Goal: Task Accomplishment & Management: Manage account settings

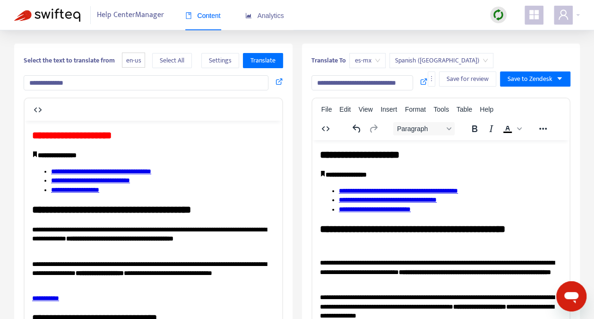
drag, startPoint x: 73, startPoint y: 80, endPoint x: 45, endPoint y: 82, distance: 27.5
click at [24, 79] on input "**********" at bounding box center [146, 82] width 245 height 15
click at [259, 59] on span "Translate" at bounding box center [263, 60] width 25 height 10
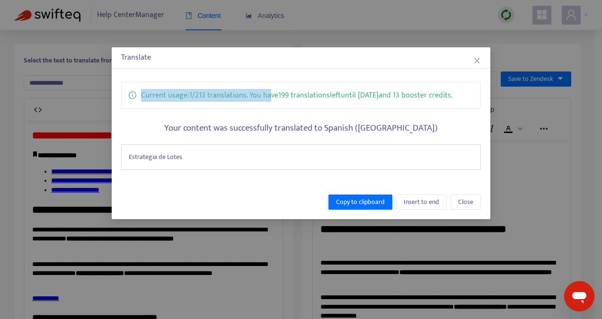
drag, startPoint x: 233, startPoint y: 58, endPoint x: 271, endPoint y: 70, distance: 40.5
click at [271, 70] on div "Translate Current usage: 1 / 213 translations . You have 199 translations left …" at bounding box center [301, 133] width 378 height 172
drag, startPoint x: 271, startPoint y: 70, endPoint x: 311, endPoint y: 101, distance: 50.2
click at [311, 101] on p "Current usage: 1 / 213 translations . You have 199 translations left until [DAT…" at bounding box center [296, 95] width 311 height 12
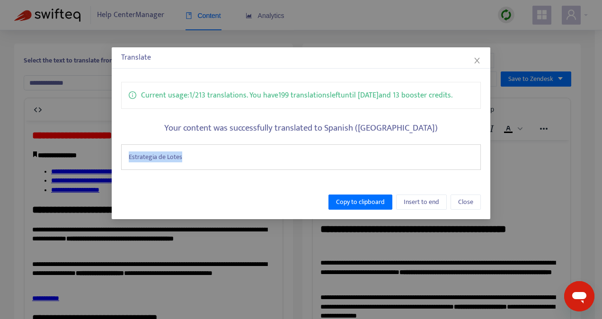
drag, startPoint x: 183, startPoint y: 156, endPoint x: 127, endPoint y: 155, distance: 56.3
click at [127, 155] on div "Estrategia de Lotes" at bounding box center [300, 157] width 359 height 26
drag, startPoint x: 127, startPoint y: 155, endPoint x: 147, endPoint y: 156, distance: 19.9
copy div "Estrategia de Lotes"
click at [261, 153] on div "Estrategia de Lotes" at bounding box center [300, 157] width 359 height 26
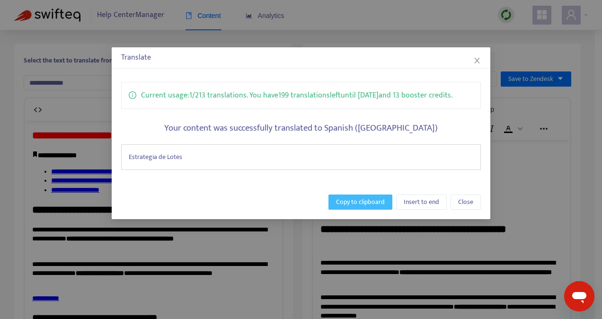
click at [369, 200] on span "Copy to clipboard" at bounding box center [360, 202] width 49 height 10
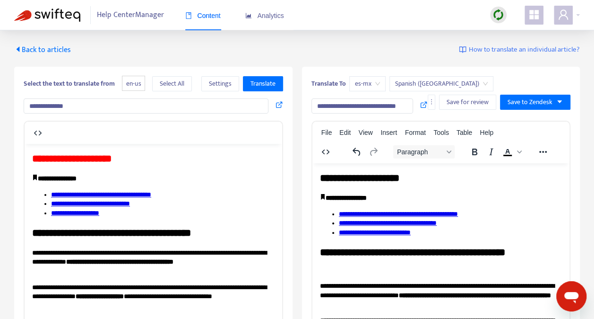
scroll to position [0, 1]
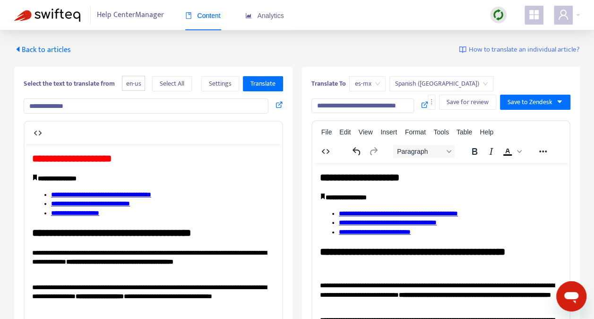
drag, startPoint x: 318, startPoint y: 107, endPoint x: 414, endPoint y: 105, distance: 96.5
click at [414, 105] on div "**********" at bounding box center [370, 105] width 117 height 15
paste input "text"
click at [318, 108] on input "**********" at bounding box center [343, 105] width 63 height 15
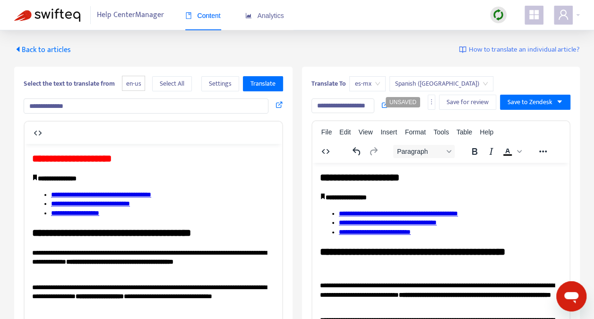
scroll to position [0, 0]
click at [123, 113] on input "**********" at bounding box center [146, 105] width 245 height 15
click at [323, 106] on input "**********" at bounding box center [343, 105] width 63 height 15
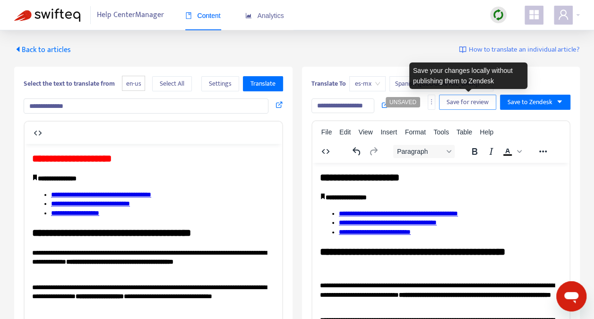
type input "**********"
click at [474, 98] on span "Save for review" at bounding box center [468, 102] width 42 height 10
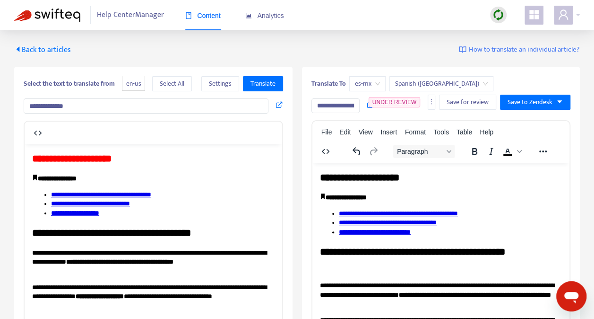
click at [49, 46] on span "Back to articles" at bounding box center [42, 50] width 57 height 13
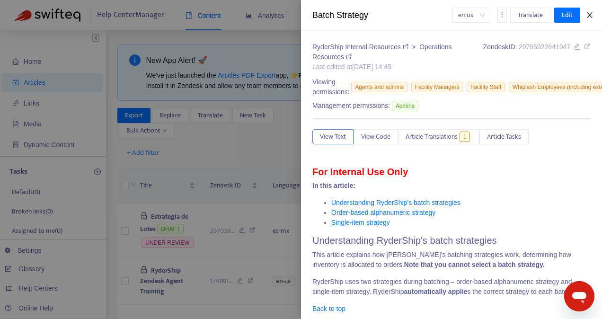
click at [586, 14] on icon "close" at bounding box center [589, 15] width 8 height 8
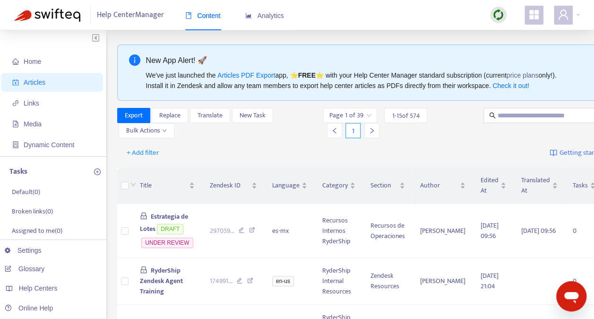
click at [498, 9] on img at bounding box center [499, 15] width 12 height 12
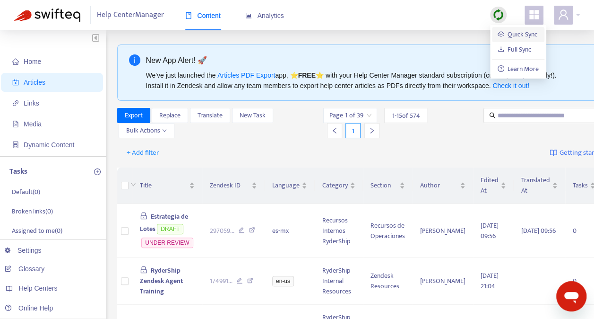
click at [516, 32] on link "Quick Sync" at bounding box center [518, 34] width 40 height 11
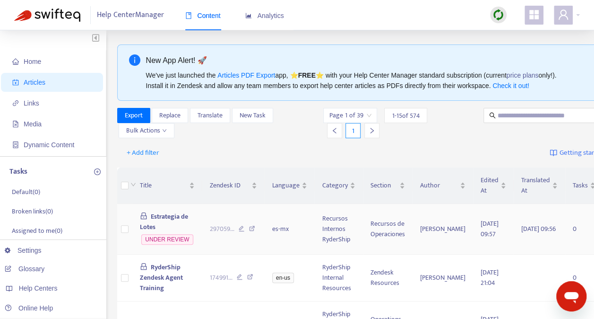
click at [167, 213] on span "Estrategia de Lotes" at bounding box center [164, 221] width 49 height 21
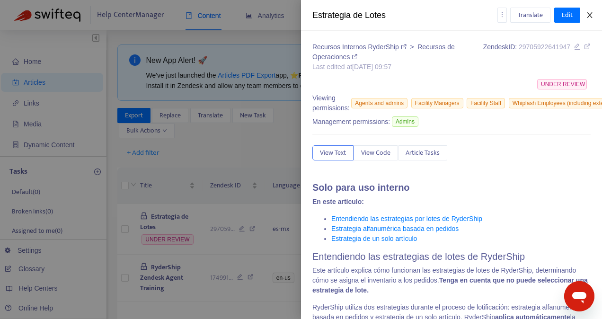
click at [591, 12] on icon "close" at bounding box center [589, 15] width 8 height 8
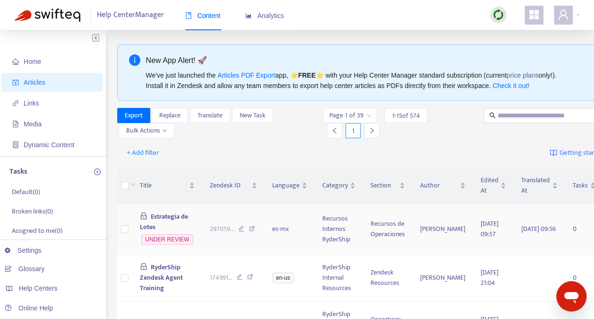
click at [163, 215] on span "Estrategia de Lotes" at bounding box center [164, 221] width 49 height 21
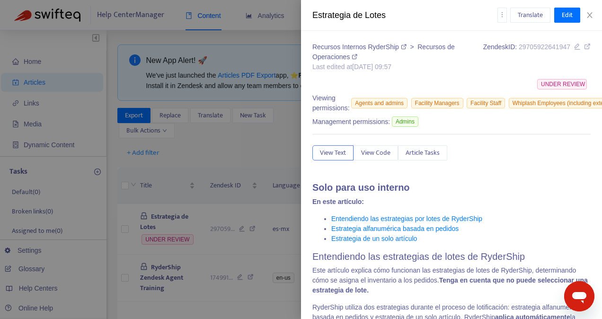
click at [365, 17] on div "Estrategia de Lotes" at bounding box center [404, 15] width 185 height 13
click at [562, 12] on span "Edit" at bounding box center [566, 15] width 11 height 10
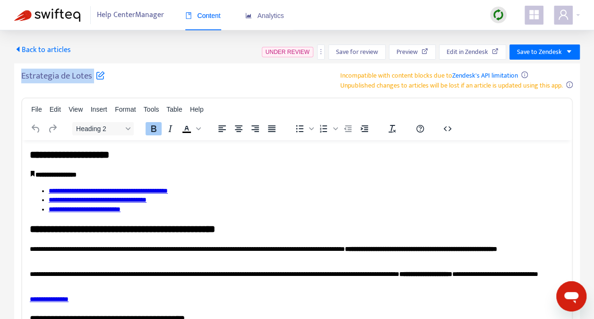
drag, startPoint x: 22, startPoint y: 75, endPoint x: 94, endPoint y: 74, distance: 71.4
click at [94, 74] on h5 "Estrategia de Lotes" at bounding box center [63, 78] width 84 height 17
drag, startPoint x: 94, startPoint y: 74, endPoint x: 80, endPoint y: 74, distance: 13.2
drag, startPoint x: 80, startPoint y: 74, endPoint x: 59, endPoint y: 77, distance: 22.0
click at [59, 77] on h5 "Estrategia de Lotes" at bounding box center [63, 78] width 84 height 17
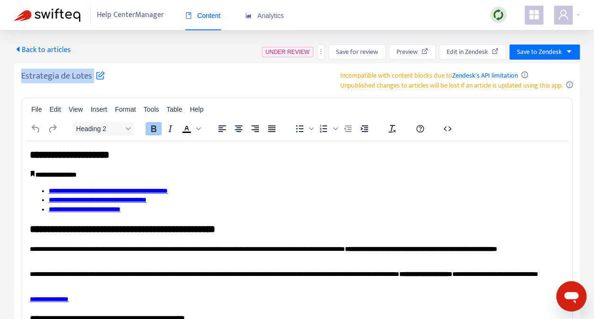
click at [99, 83] on h5 "Estrategia de Lotes" at bounding box center [63, 78] width 84 height 17
click at [71, 75] on h5 "Estrategia de Lotes" at bounding box center [63, 78] width 84 height 17
click at [98, 73] on icon at bounding box center [100, 74] width 9 height 9
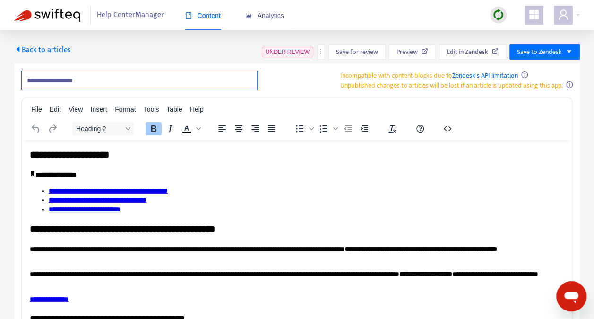
click at [60, 80] on input "**********" at bounding box center [139, 80] width 236 height 20
type input "**********"
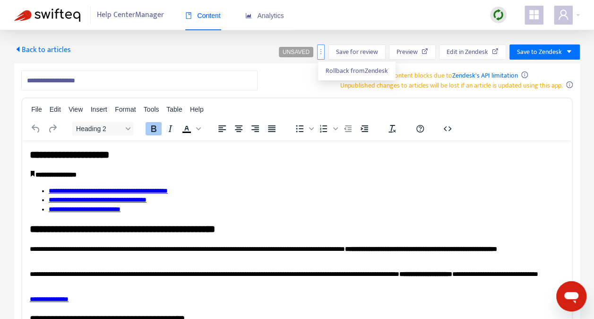
click at [321, 51] on icon "more" at bounding box center [321, 51] width 7 height 7
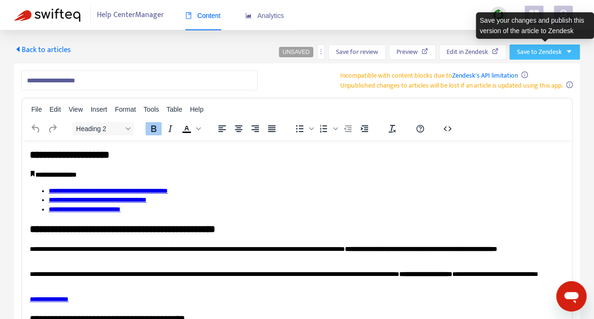
click at [570, 46] on button "Save to Zendesk" at bounding box center [545, 51] width 70 height 15
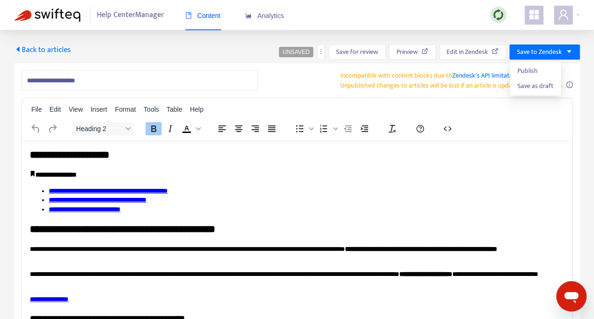
click at [466, 96] on div "**********" at bounding box center [297, 272] width 566 height 419
click at [321, 52] on icon "more" at bounding box center [321, 51] width 7 height 7
click at [291, 78] on div "**********" at bounding box center [297, 80] width 552 height 20
click at [47, 49] on span "Back to articles" at bounding box center [42, 50] width 57 height 13
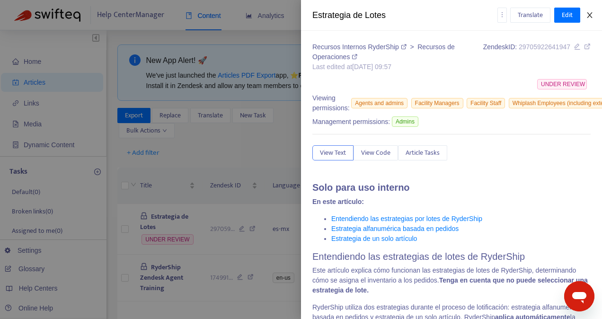
click at [591, 12] on icon "close" at bounding box center [589, 15] width 8 height 8
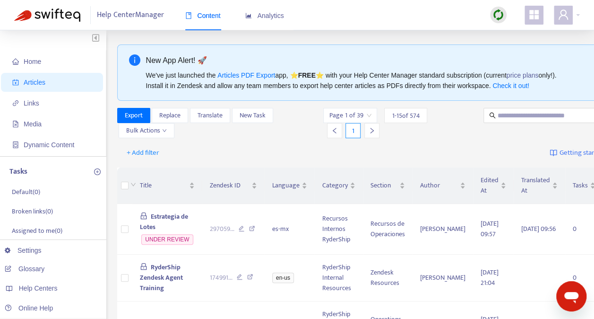
click at [502, 13] on img at bounding box center [499, 15] width 12 height 12
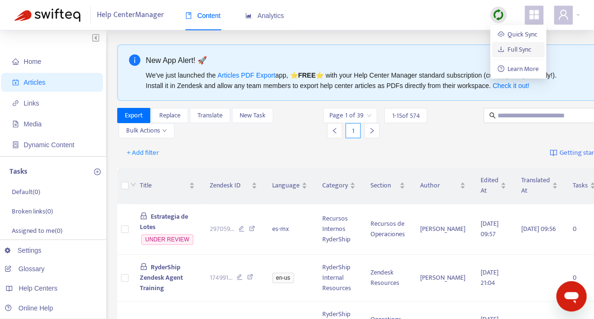
click at [510, 47] on link "Full Sync" at bounding box center [515, 49] width 34 height 11
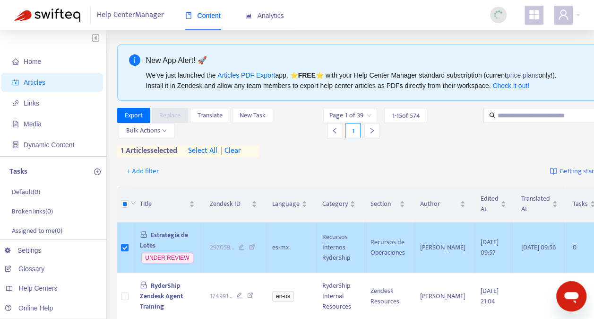
click at [166, 231] on span "Estrategia de Lotes" at bounding box center [164, 239] width 49 height 21
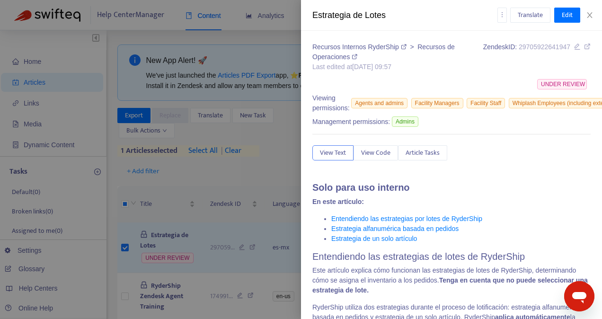
click at [361, 17] on div "Estrategia de Lotes" at bounding box center [404, 15] width 185 height 13
drag, startPoint x: 361, startPoint y: 17, endPoint x: 351, endPoint y: 17, distance: 9.9
click at [351, 17] on div "Estrategia de Lotes" at bounding box center [404, 15] width 185 height 13
drag, startPoint x: 351, startPoint y: 17, endPoint x: 488, endPoint y: 24, distance: 137.3
click at [488, 24] on div "Estrategia de Lotes Translate Edit" at bounding box center [451, 15] width 301 height 31
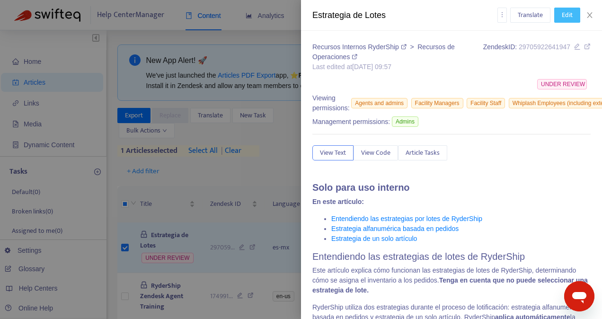
click at [569, 12] on span "Edit" at bounding box center [566, 15] width 11 height 10
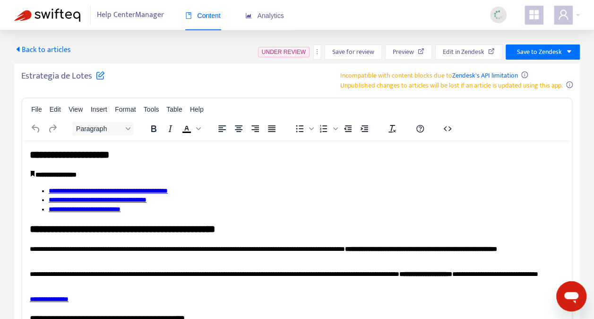
click at [102, 75] on icon at bounding box center [100, 74] width 9 height 9
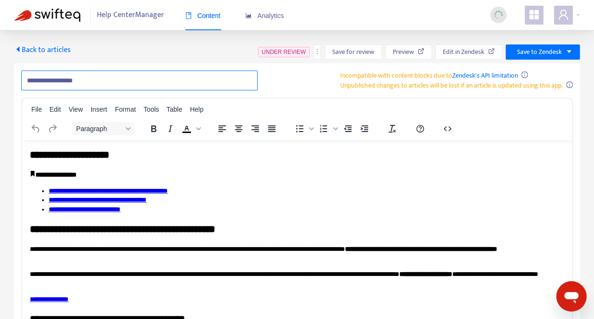
drag, startPoint x: 63, startPoint y: 83, endPoint x: 58, endPoint y: 84, distance: 5.8
click at [58, 84] on input "**********" at bounding box center [139, 80] width 236 height 20
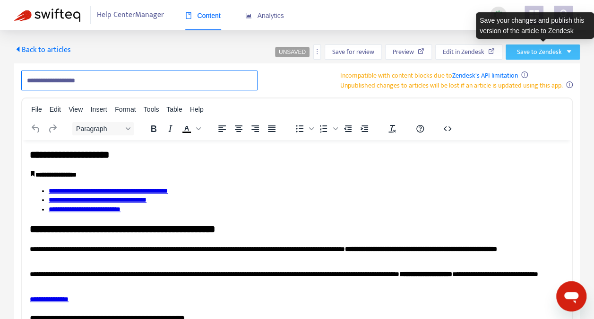
type input "**********"
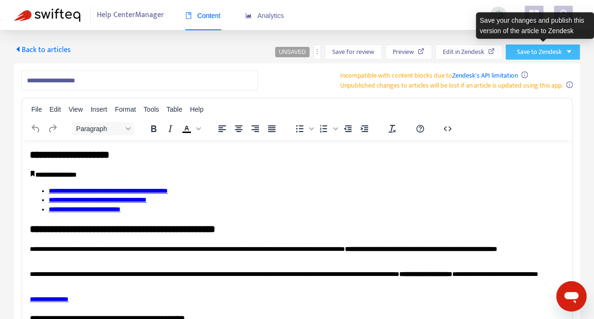
click at [549, 47] on span "Save to Zendesk" at bounding box center [539, 52] width 45 height 10
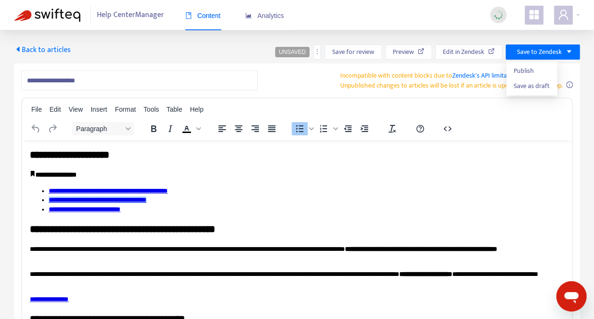
click at [323, 199] on li "**********" at bounding box center [307, 199] width 516 height 9
click at [316, 50] on icon "more" at bounding box center [317, 51] width 7 height 7
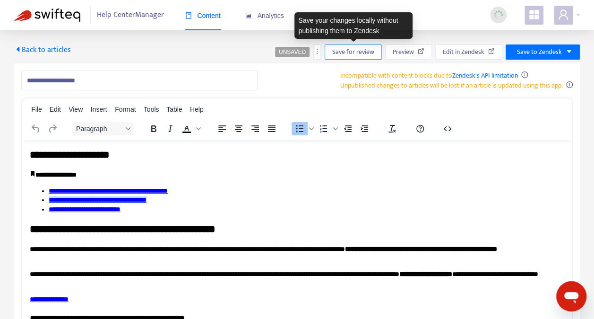
click at [351, 49] on span "Save for review" at bounding box center [353, 52] width 42 height 10
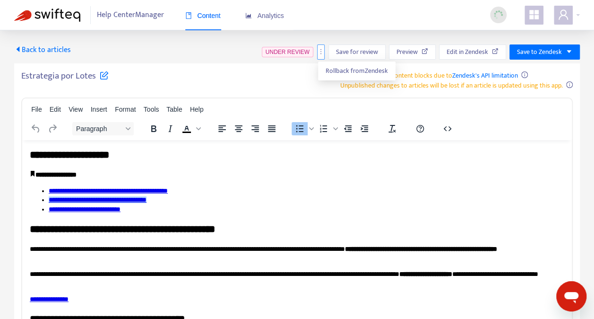
click at [321, 45] on button "button" at bounding box center [321, 51] width 8 height 15
click at [580, 12] on div "Help Center Manager Content Analytics" at bounding box center [297, 15] width 594 height 30
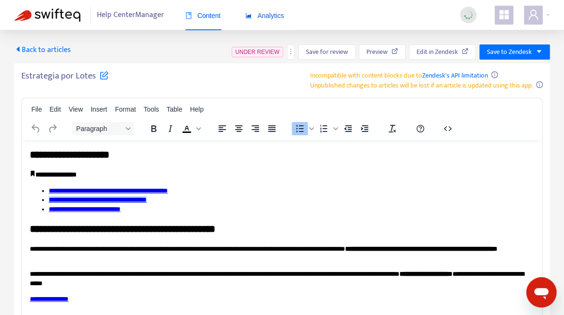
click at [265, 16] on span "Analytics" at bounding box center [264, 16] width 39 height 8
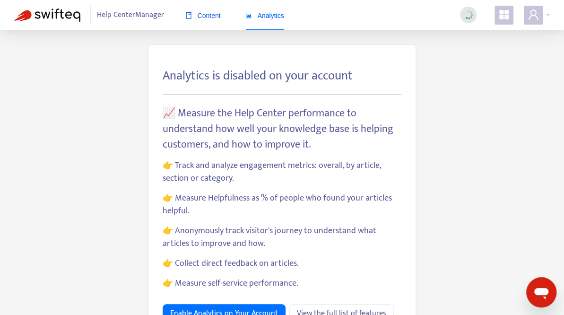
click at [205, 13] on span "Content" at bounding box center [202, 16] width 35 height 8
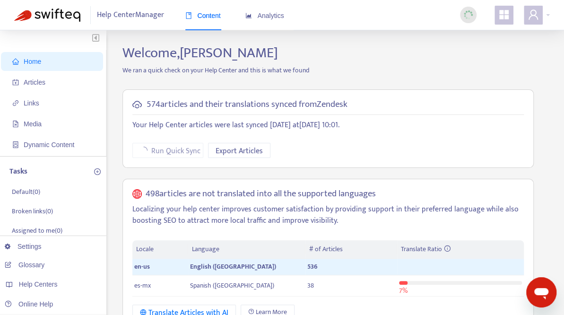
click at [550, 14] on div "Help Center Manager Content Analytics" at bounding box center [282, 15] width 564 height 30
click at [114, 16] on span "Help Center Manager" at bounding box center [130, 15] width 67 height 18
drag, startPoint x: 114, startPoint y: 16, endPoint x: 28, endPoint y: 59, distance: 96.4
click at [28, 59] on span "Home" at bounding box center [32, 62] width 17 height 8
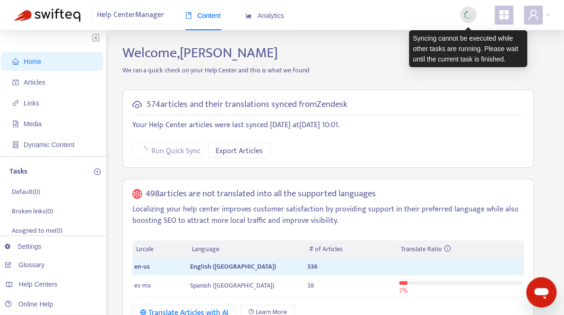
click at [470, 15] on img at bounding box center [468, 15] width 12 height 12
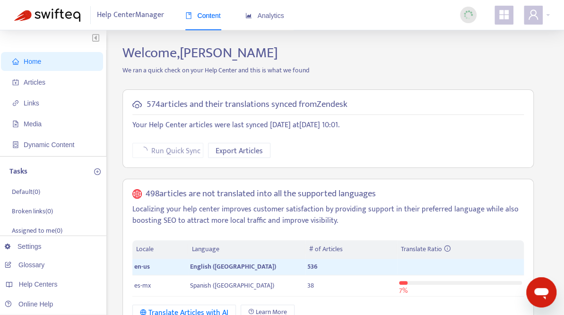
click at [493, 113] on div "574 articles and their translations synced from Zendesk Your Help Center articl…" at bounding box center [327, 128] width 411 height 79
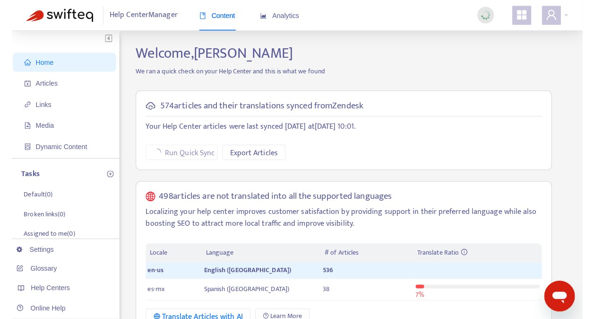
scroll to position [47, 0]
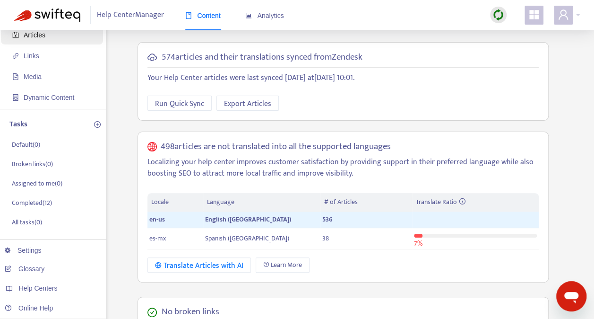
click at [41, 33] on span "Articles" at bounding box center [35, 35] width 22 height 8
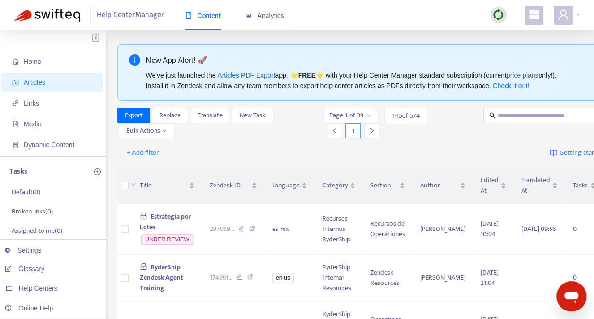
click at [580, 15] on div "Help Center Manager Content Analytics" at bounding box center [297, 15] width 594 height 30
click at [569, 16] on span at bounding box center [563, 15] width 19 height 19
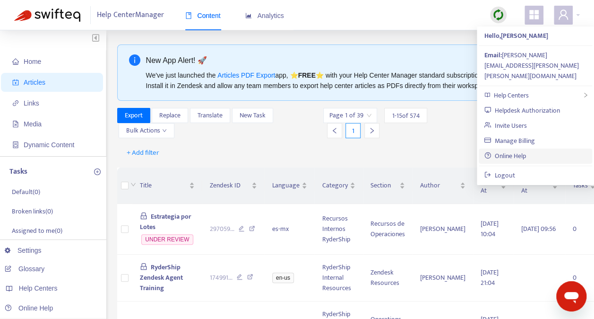
click at [513, 150] on link "Online Help" at bounding box center [506, 155] width 42 height 11
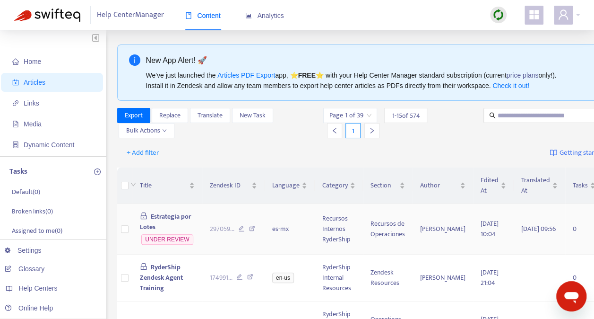
click at [165, 212] on span "Estrategia por Lotes" at bounding box center [166, 221] width 52 height 21
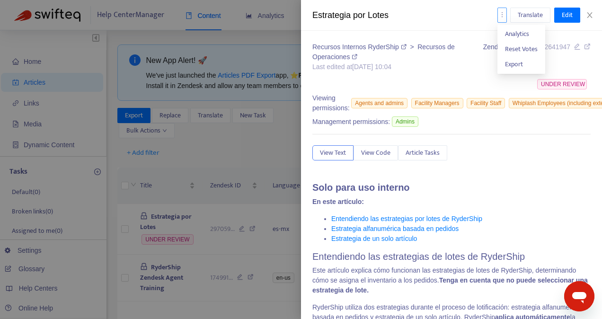
click at [502, 14] on icon "more" at bounding box center [501, 14] width 7 height 7
click at [570, 10] on span "Edit" at bounding box center [566, 15] width 11 height 10
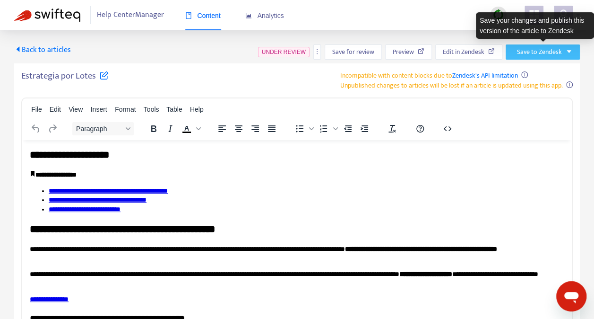
click at [571, 46] on button "Save to Zendesk" at bounding box center [543, 51] width 74 height 15
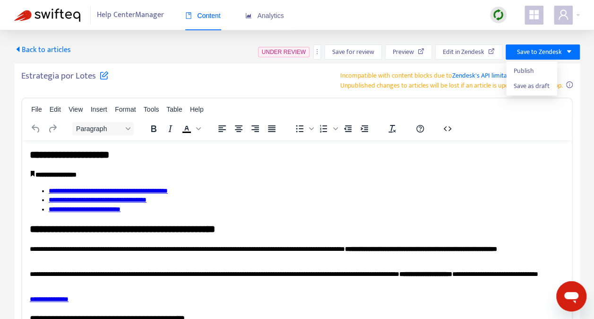
click at [534, 178] on p "**********" at bounding box center [297, 174] width 535 height 9
click at [317, 50] on icon "more" at bounding box center [317, 51] width 7 height 7
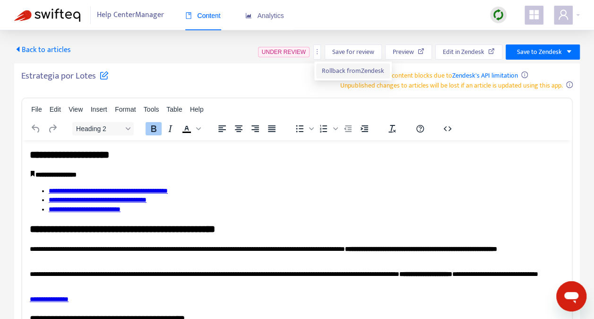
click at [334, 68] on span "Rollback from Zendesk" at bounding box center [353, 70] width 62 height 11
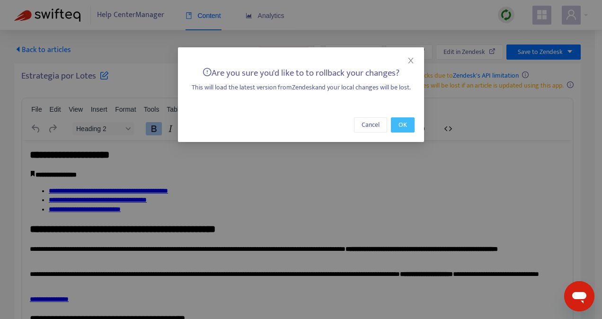
click at [403, 120] on span "OK" at bounding box center [402, 125] width 9 height 10
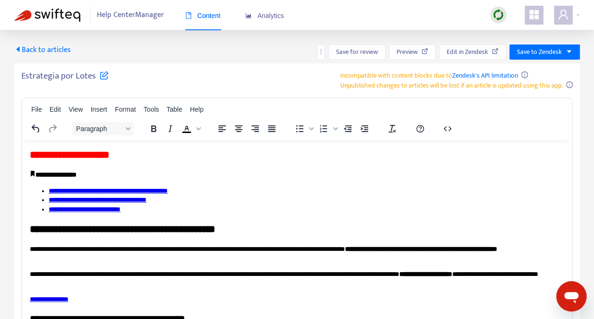
click at [41, 45] on span "Back to articles" at bounding box center [42, 50] width 57 height 13
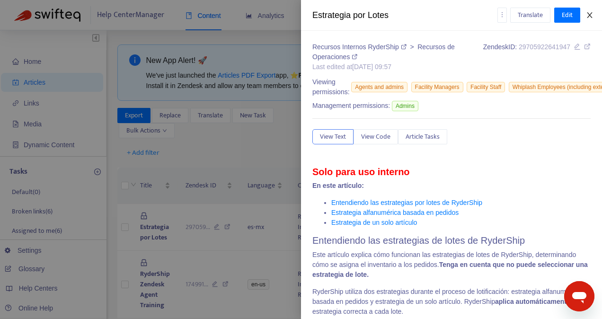
click at [587, 17] on icon "close" at bounding box center [588, 15] width 5 height 6
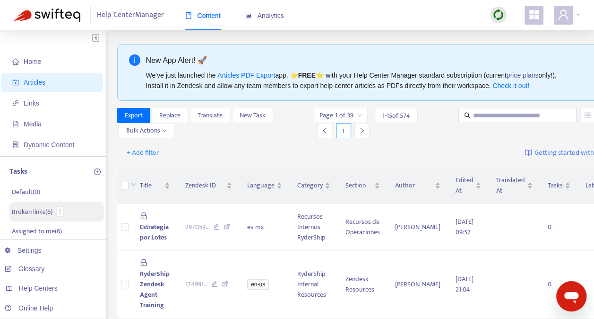
click at [34, 208] on p "Broken links ( 6 )" at bounding box center [32, 212] width 41 height 10
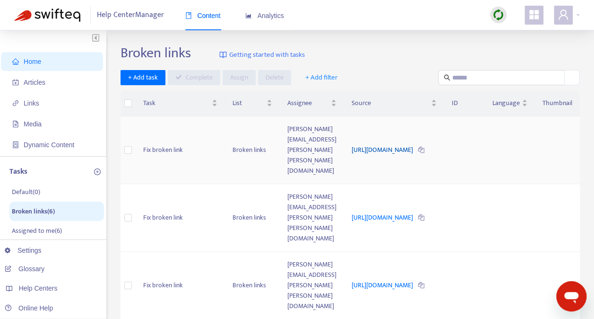
click at [374, 144] on link "[URL][DOMAIN_NAME]" at bounding box center [383, 149] width 63 height 11
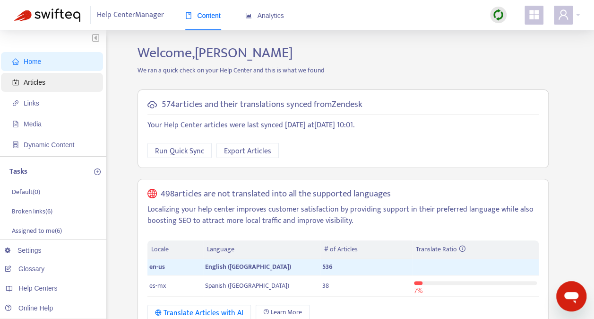
click at [38, 80] on span "Articles" at bounding box center [35, 82] width 22 height 8
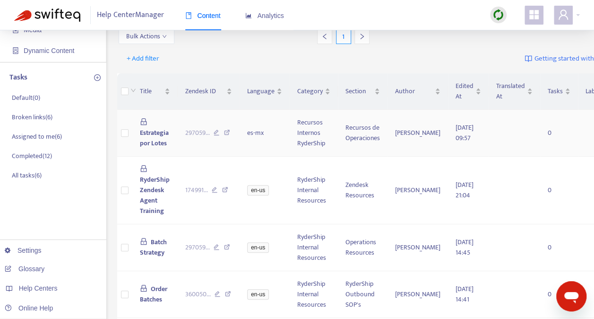
scroll to position [95, 0]
click at [215, 130] on icon at bounding box center [217, 133] width 6 height 9
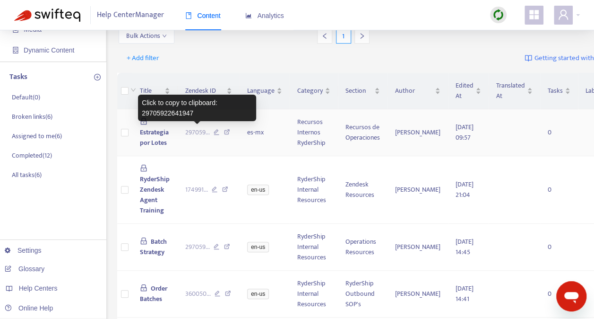
click at [195, 102] on div "Click to copy to clipboard: 29705922641947" at bounding box center [197, 108] width 118 height 26
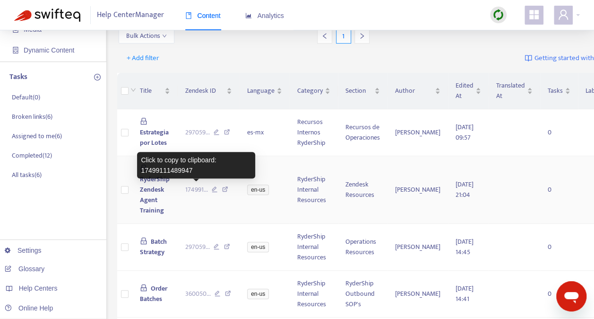
click at [185, 164] on div "Click to copy to clipboard: 17499111489947" at bounding box center [196, 165] width 118 height 26
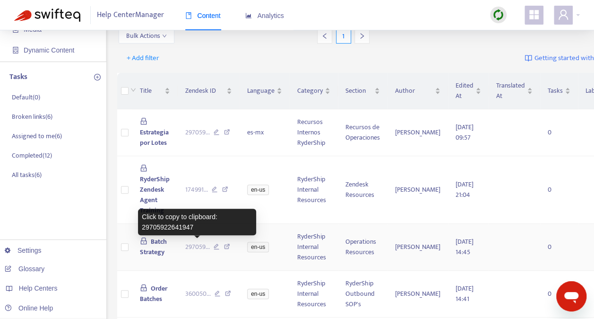
click at [174, 215] on div "Click to copy to clipboard: 29705922641947" at bounding box center [197, 222] width 118 height 26
